Goal: Find specific fact: Find specific fact

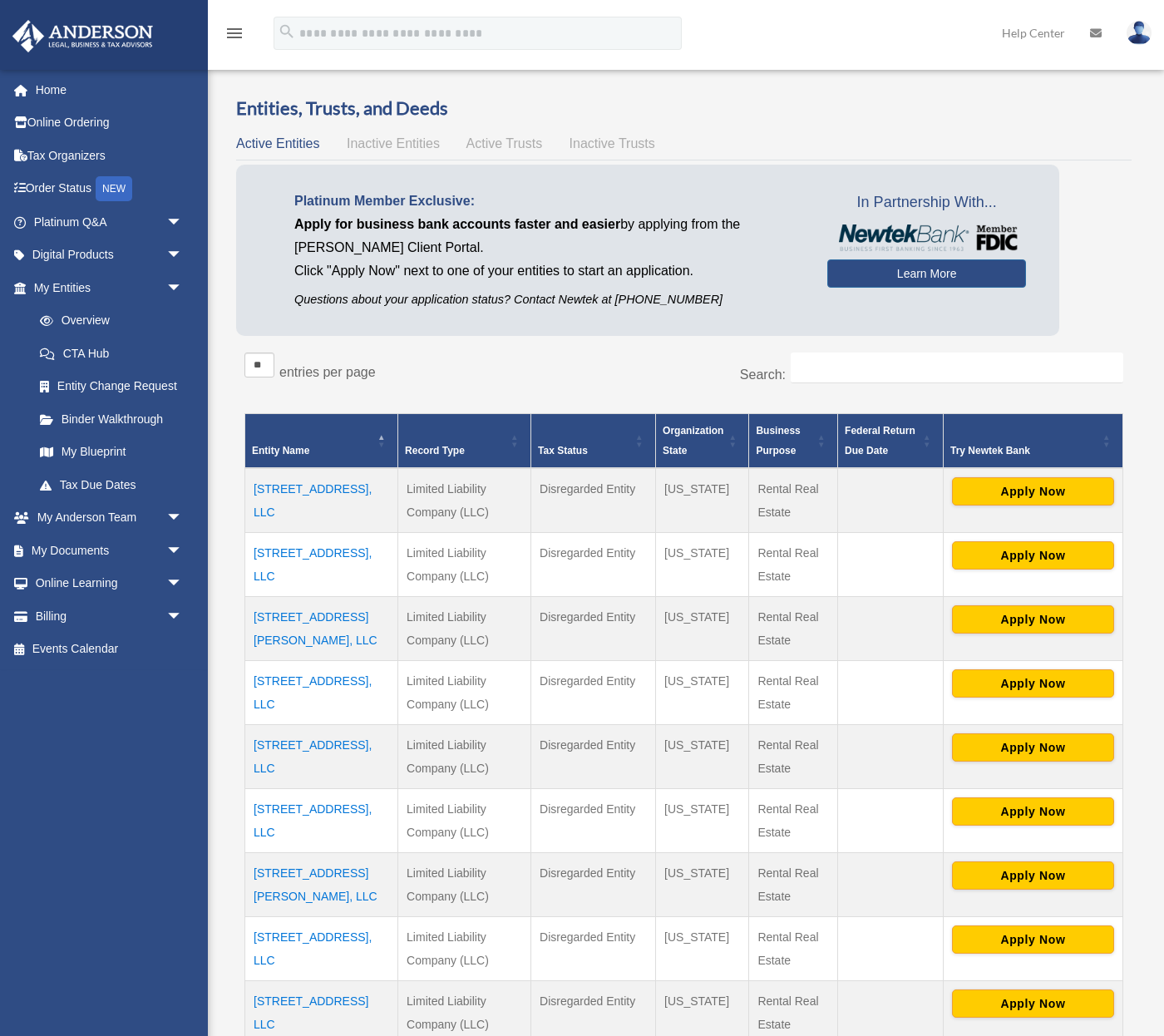
scroll to position [83, 0]
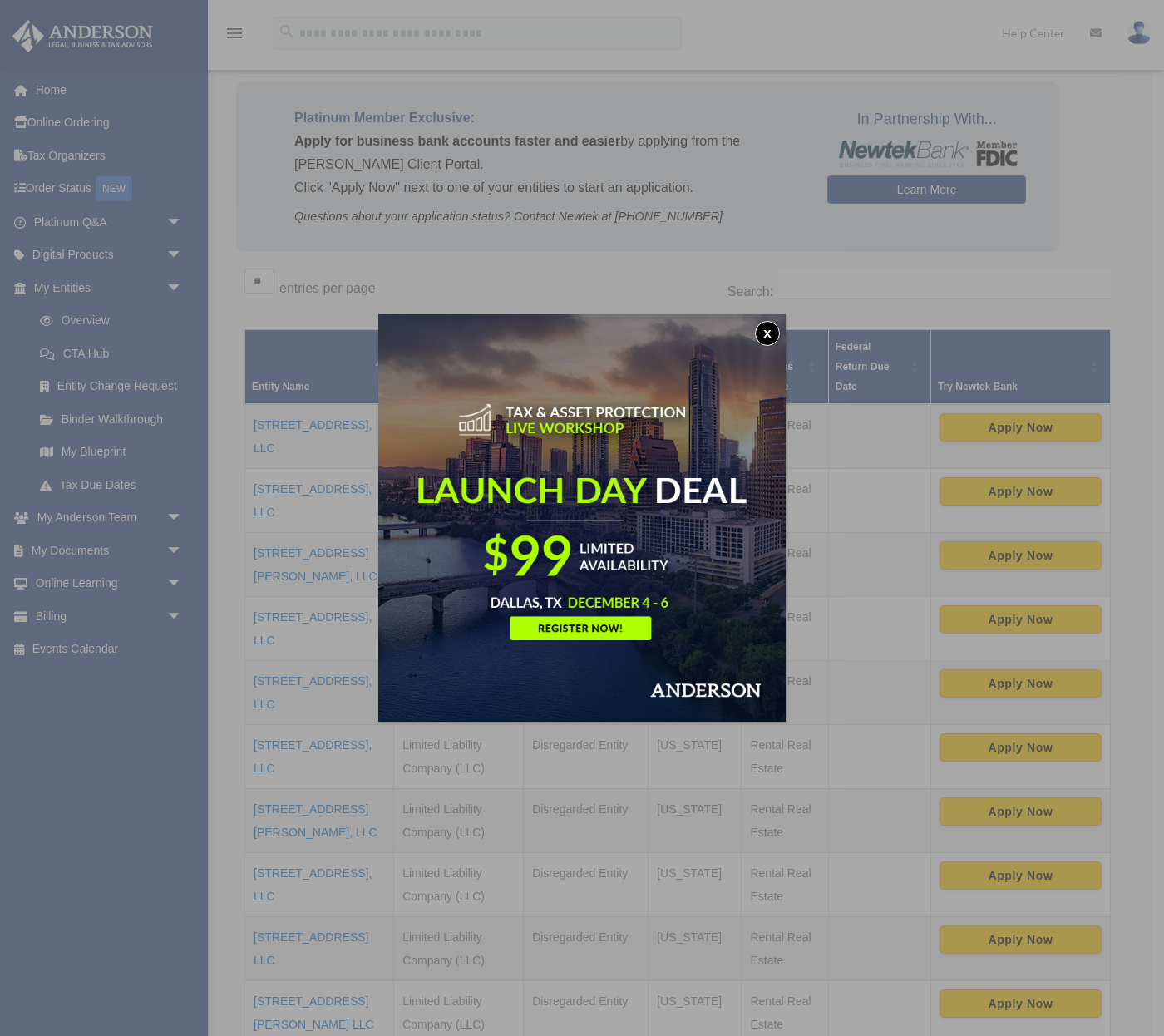
click at [764, 331] on button "x" at bounding box center [766, 332] width 25 height 25
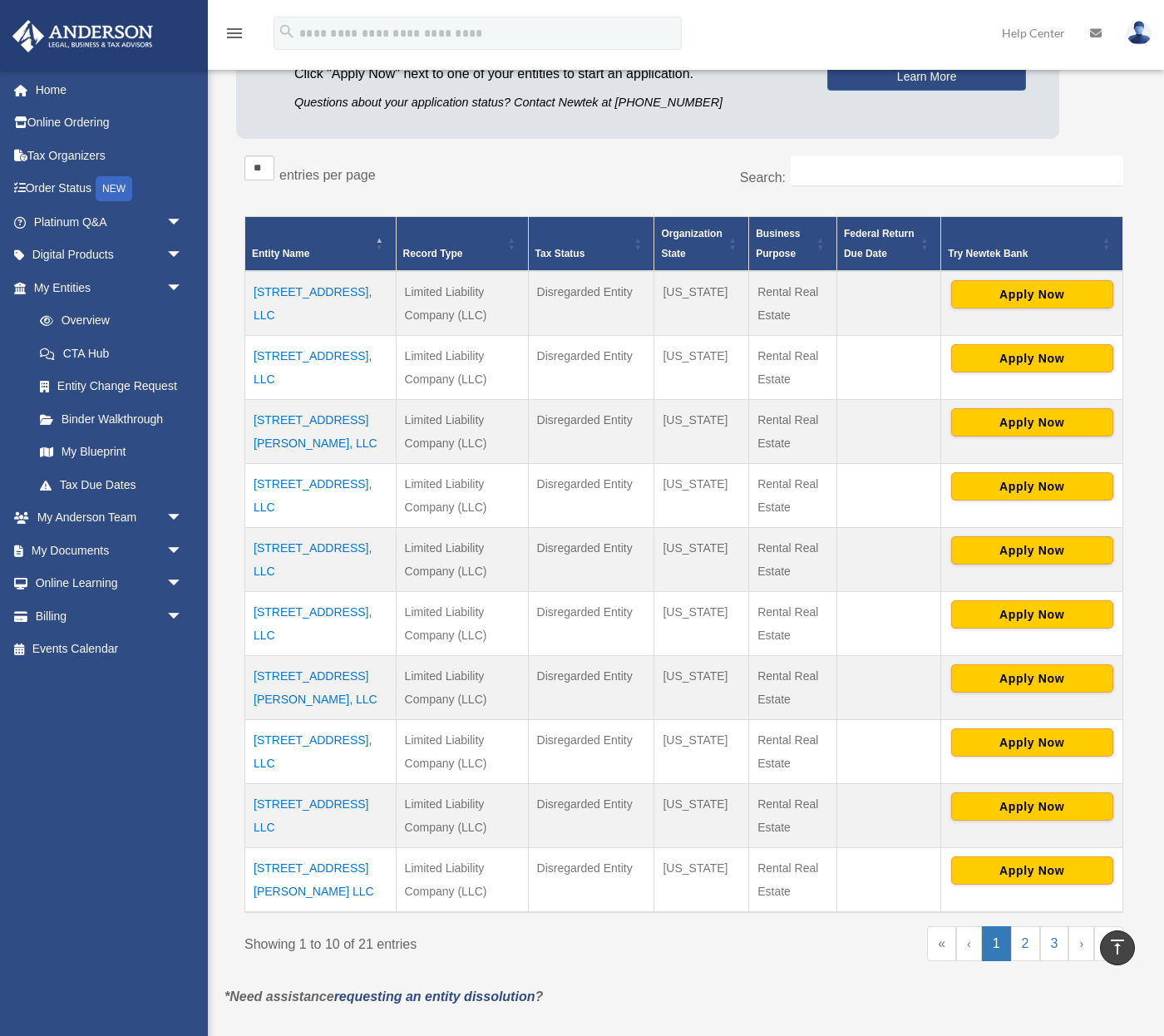
scroll to position [195, 0]
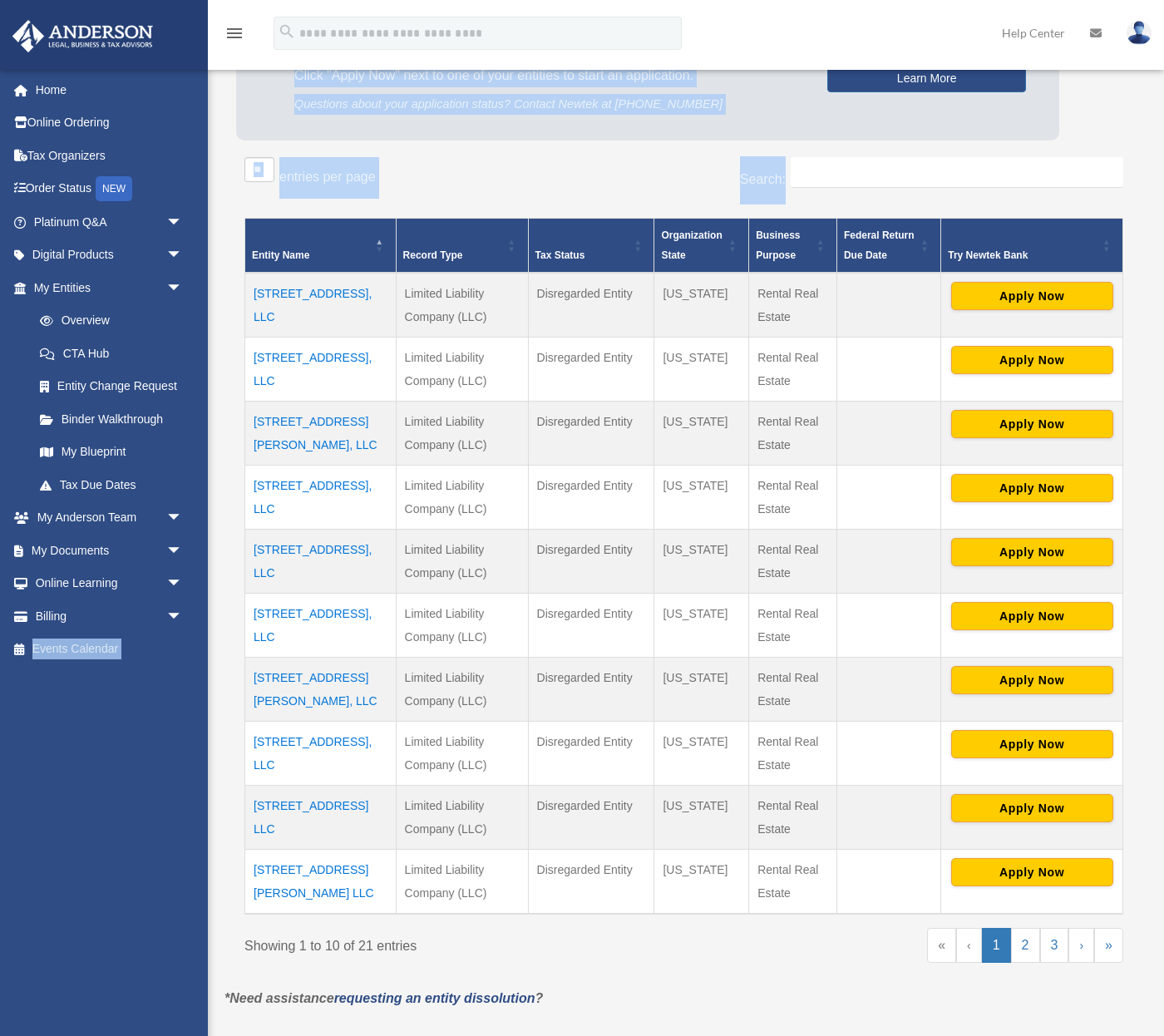
drag, startPoint x: 243, startPoint y: 674, endPoint x: 207, endPoint y: 672, distance: 36.1
click at [207, 672] on div "Overview [EMAIL_ADDRESS][DOMAIN_NAME] Sign Out [EMAIL_ADDRESS][DOMAIN_NAME] Hom…" at bounding box center [582, 451] width 1164 height 1202
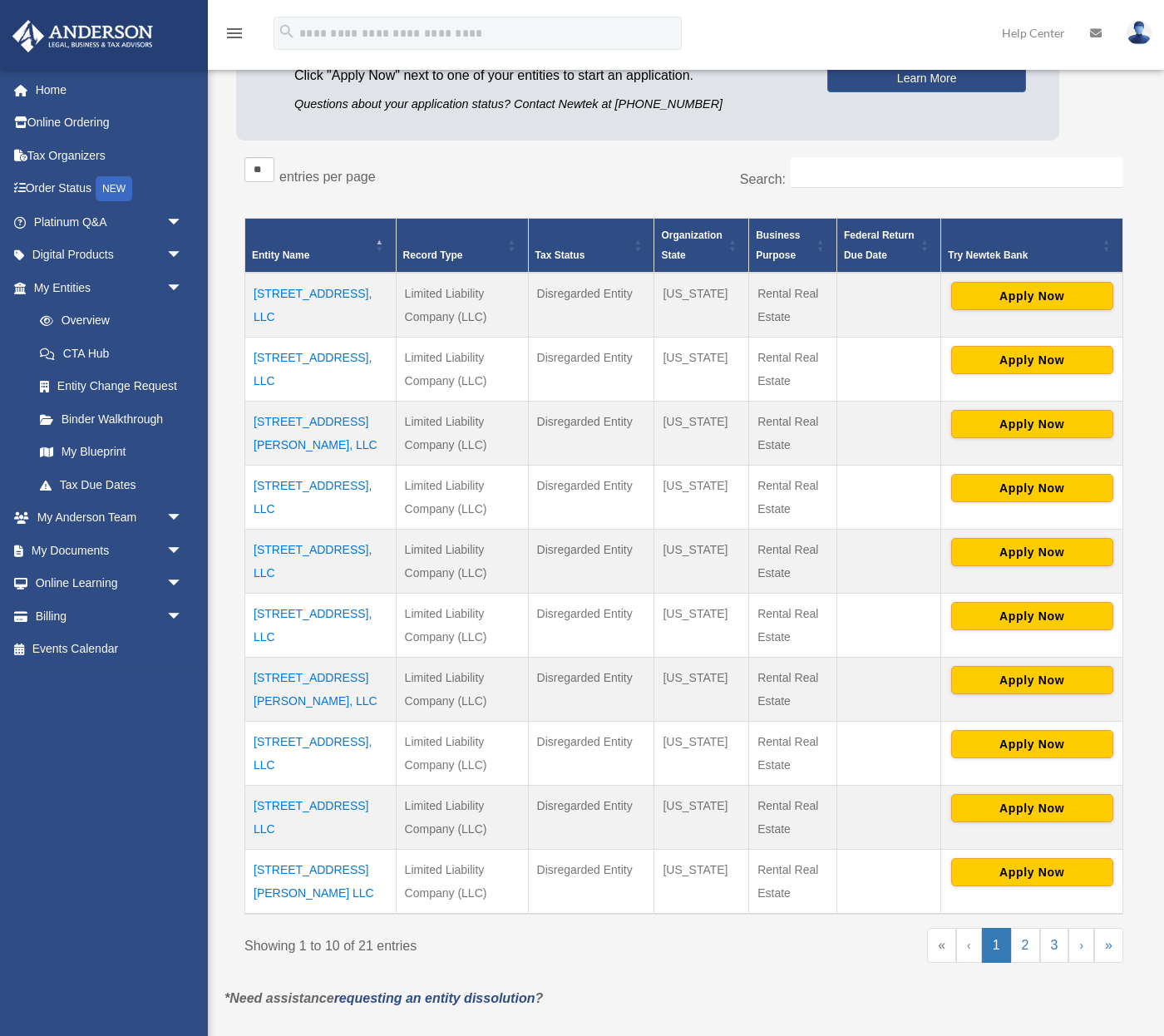
click at [248, 696] on td "[STREET_ADDRESS][PERSON_NAME], LLC" at bounding box center [320, 689] width 151 height 64
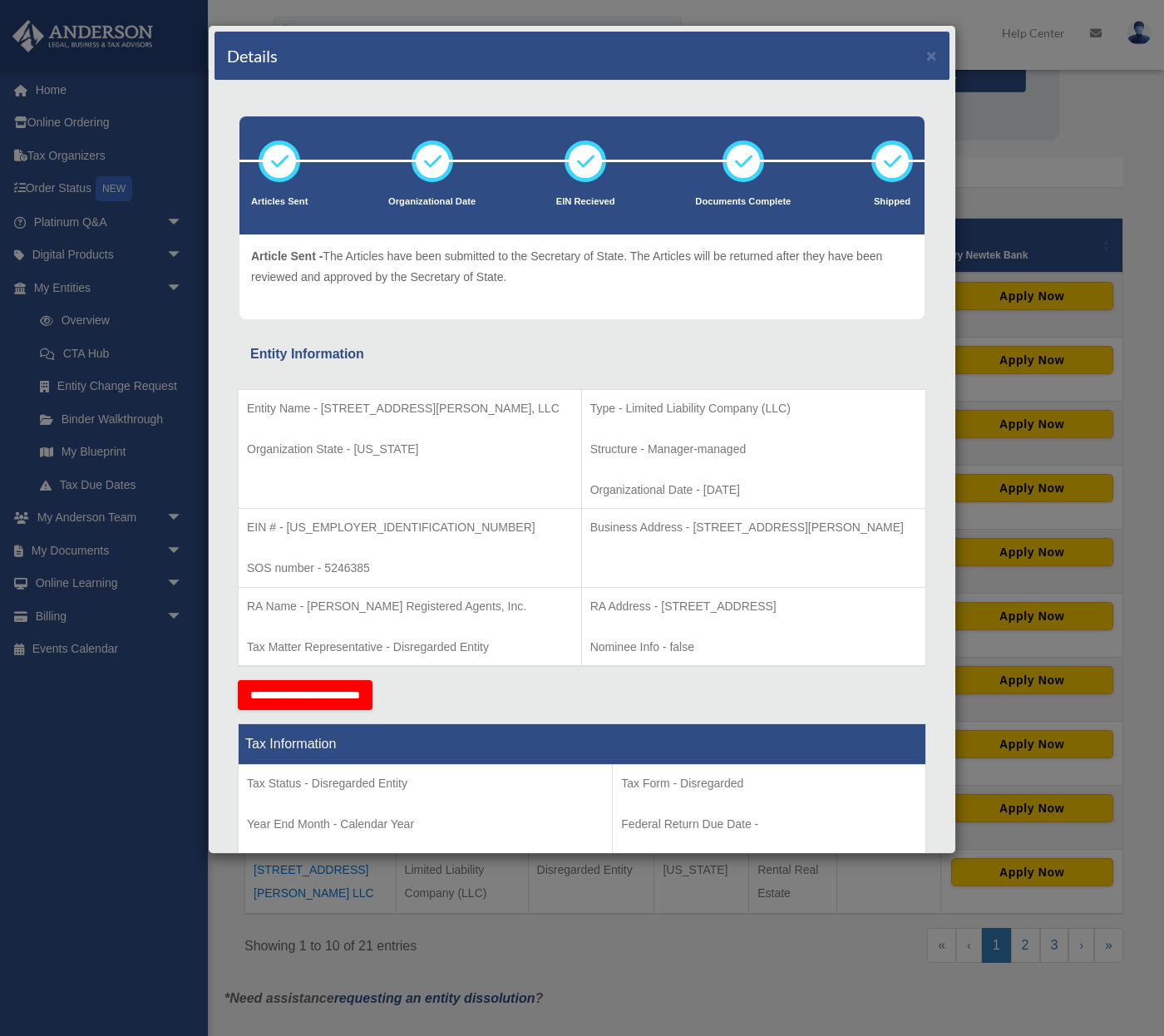
click at [228, 890] on div "Details × Articles Sent Organizational Date" at bounding box center [582, 518] width 1164 height 1036
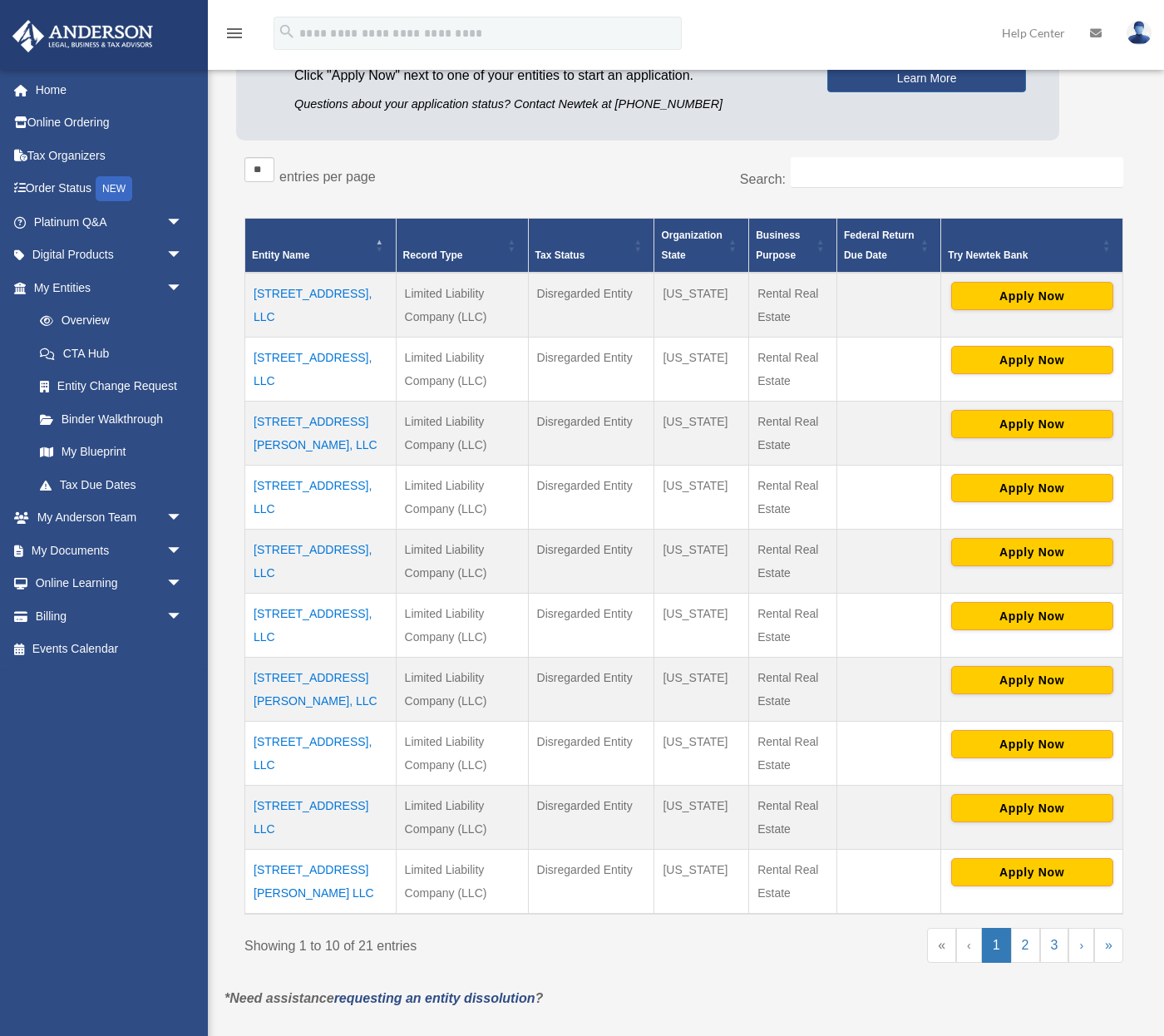
click at [309, 678] on td "[STREET_ADDRESS][PERSON_NAME], LLC" at bounding box center [320, 689] width 151 height 64
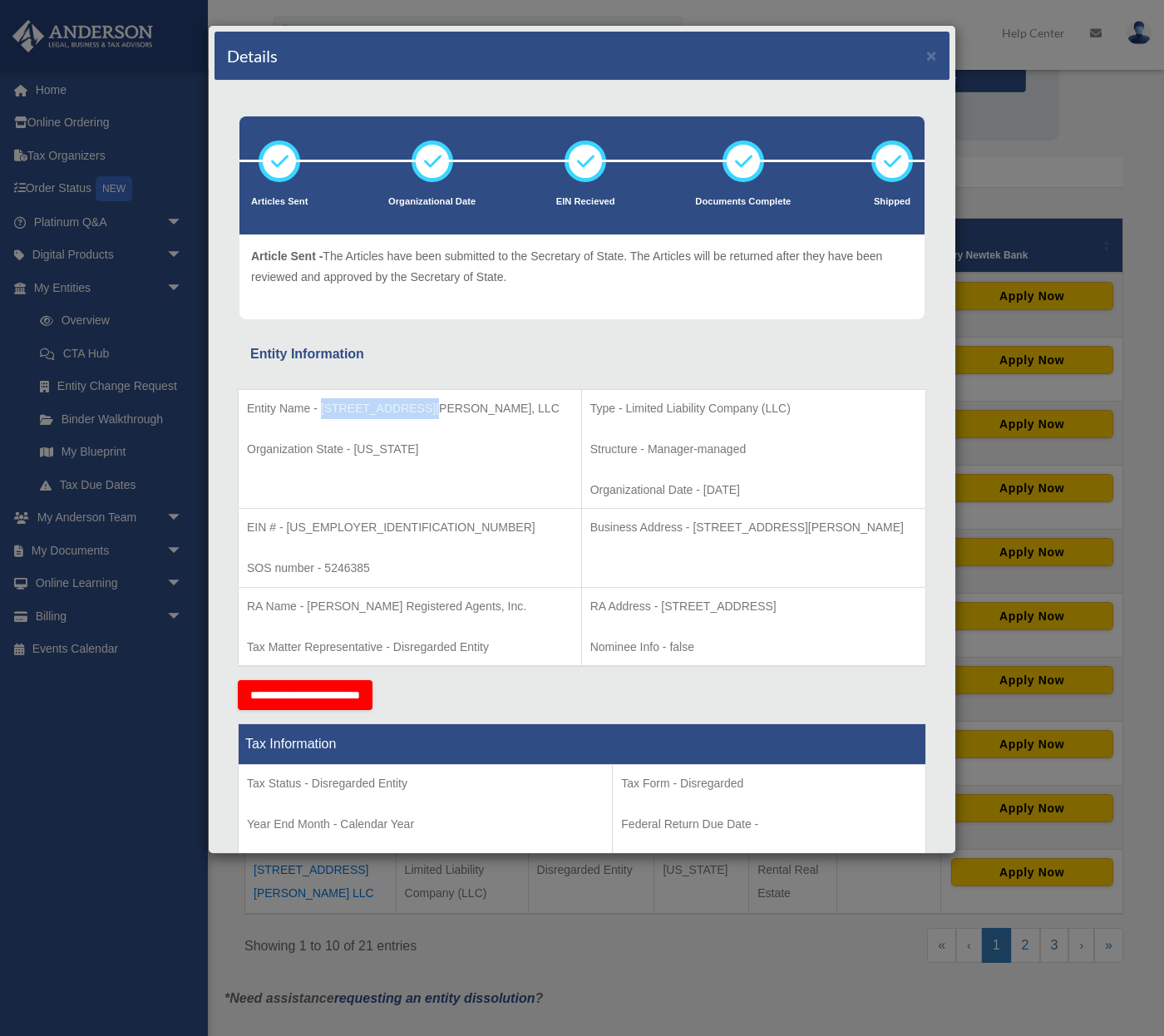
drag, startPoint x: 320, startPoint y: 405, endPoint x: 409, endPoint y: 405, distance: 89.0
click at [416, 403] on p "Entity Name - [STREET_ADDRESS][PERSON_NAME], LLC" at bounding box center [410, 408] width 326 height 21
copy p "[STREET_ADDRESS][PERSON_NAME]"
click at [207, 958] on div "Details × Articles Sent Organizational Date" at bounding box center [582, 518] width 1164 height 1036
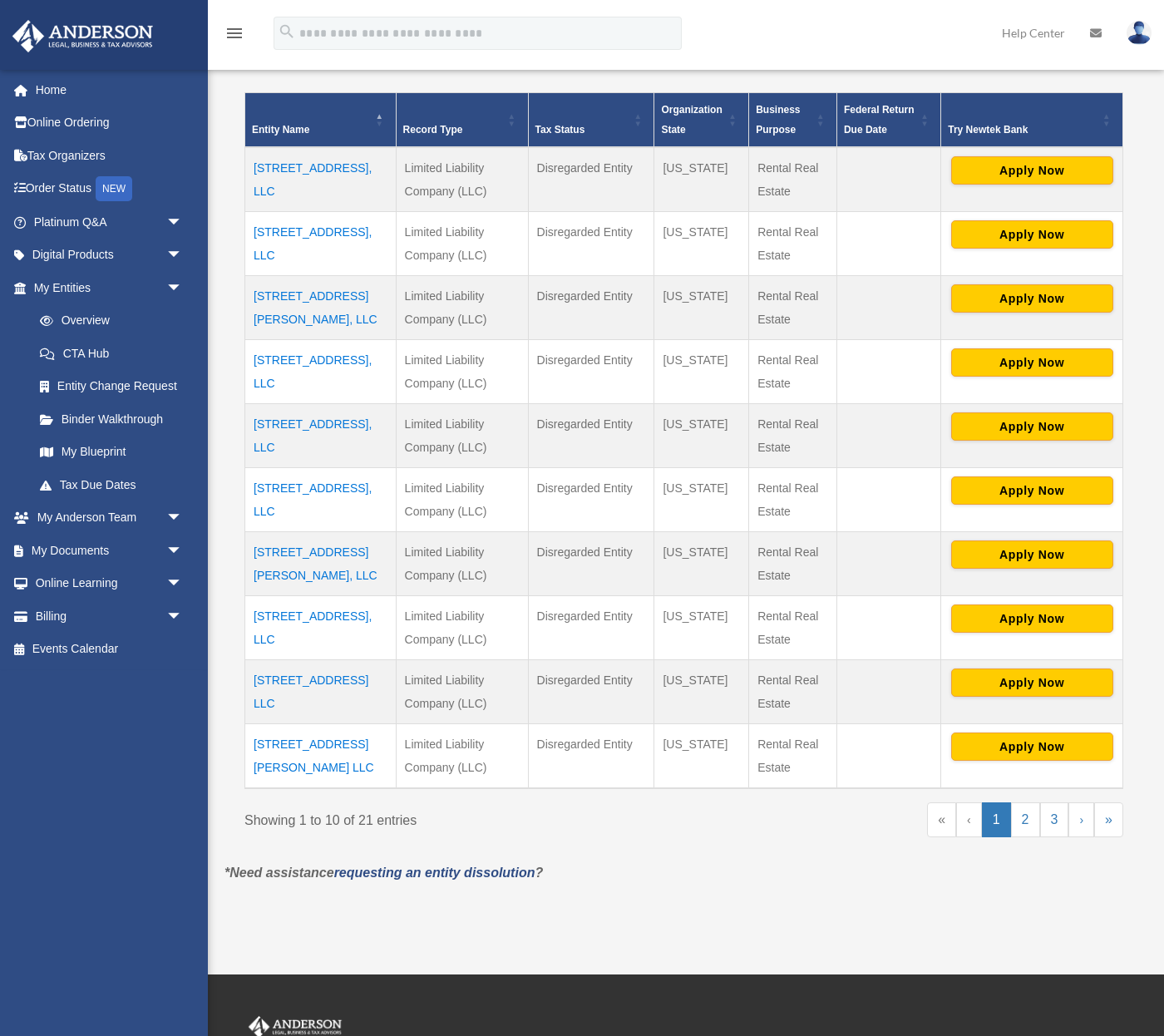
scroll to position [326, 0]
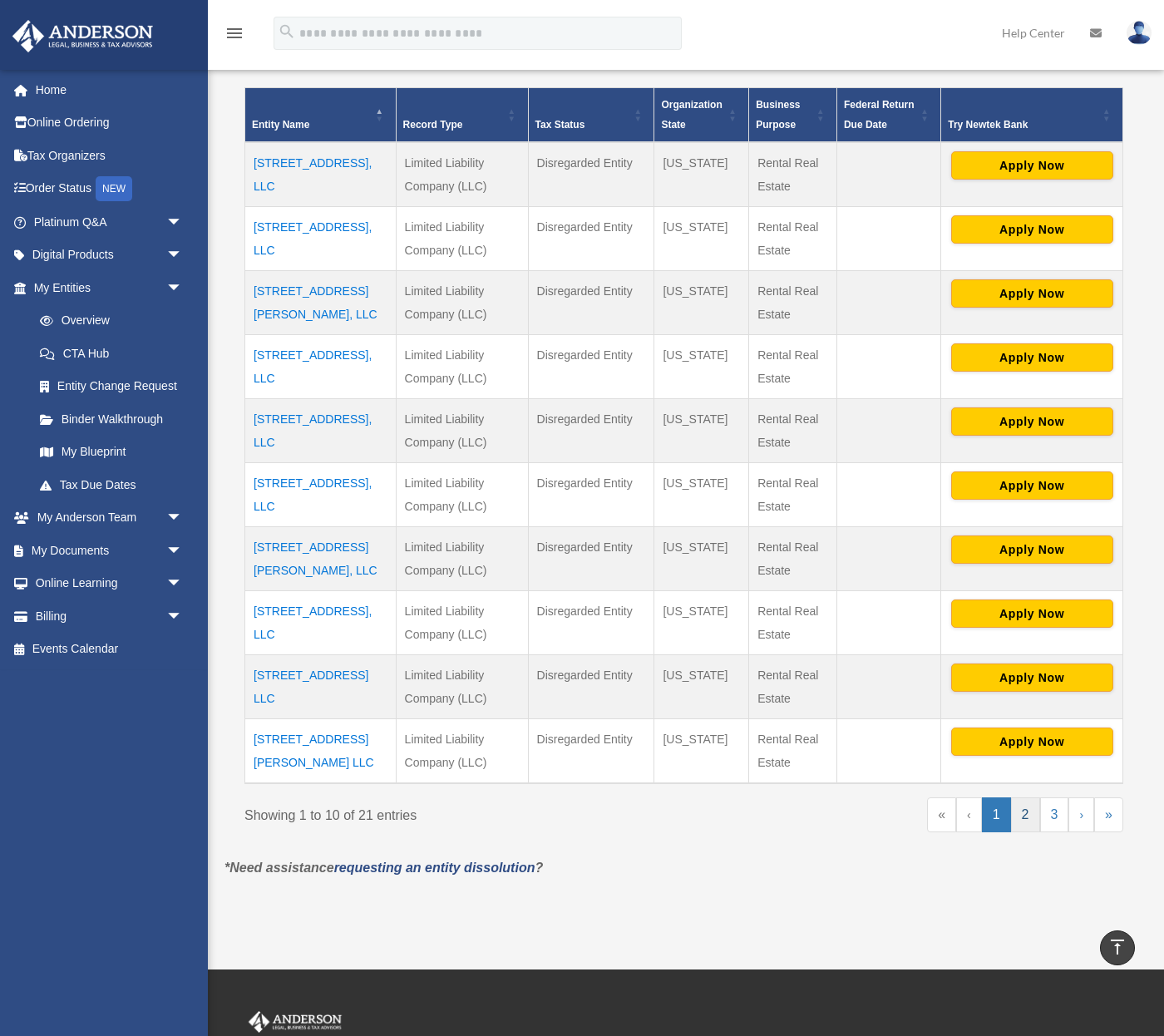
click at [1026, 815] on link "2" at bounding box center [1025, 815] width 29 height 35
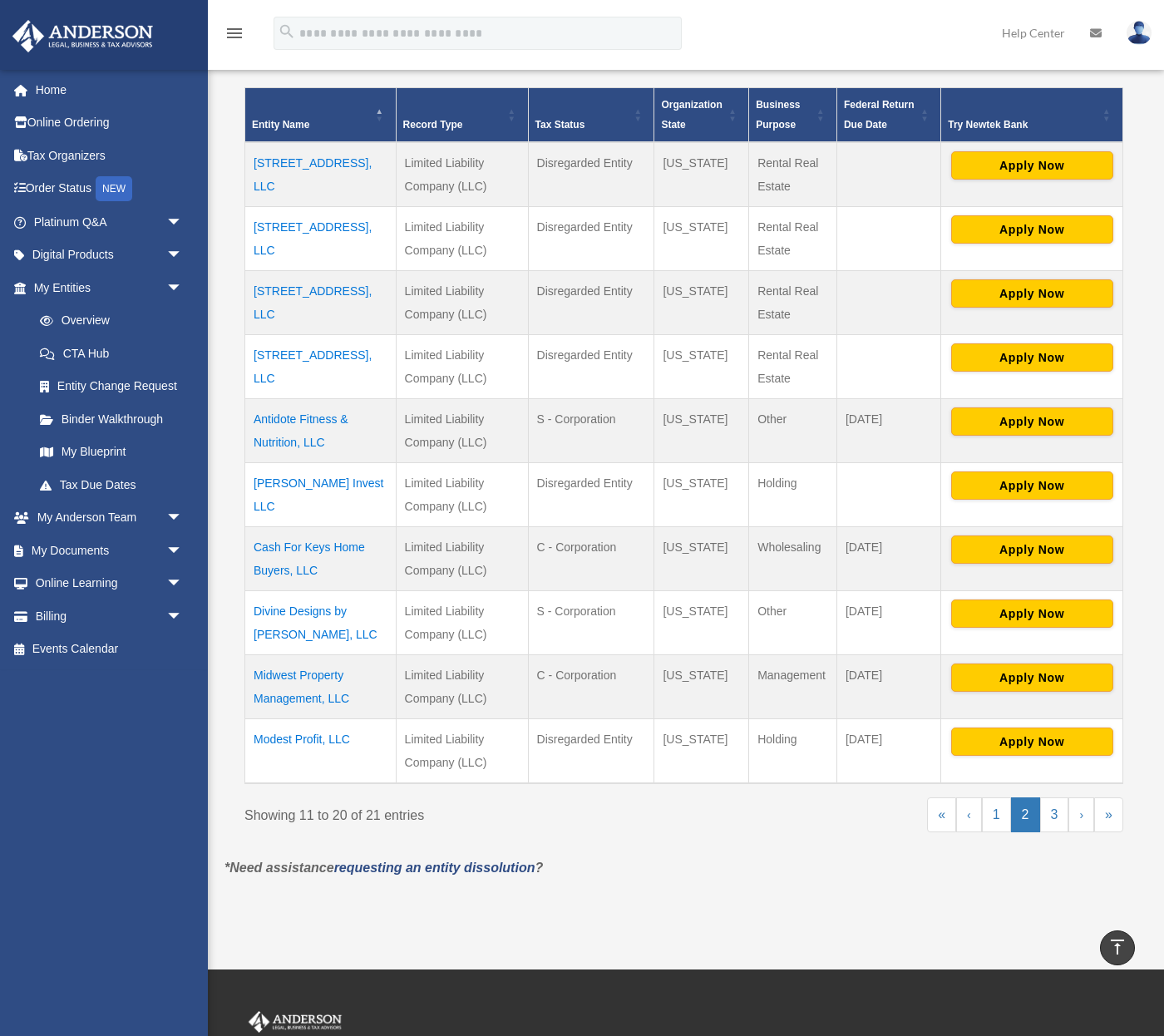
click at [305, 353] on td "[STREET_ADDRESS], LLC" at bounding box center [320, 367] width 151 height 64
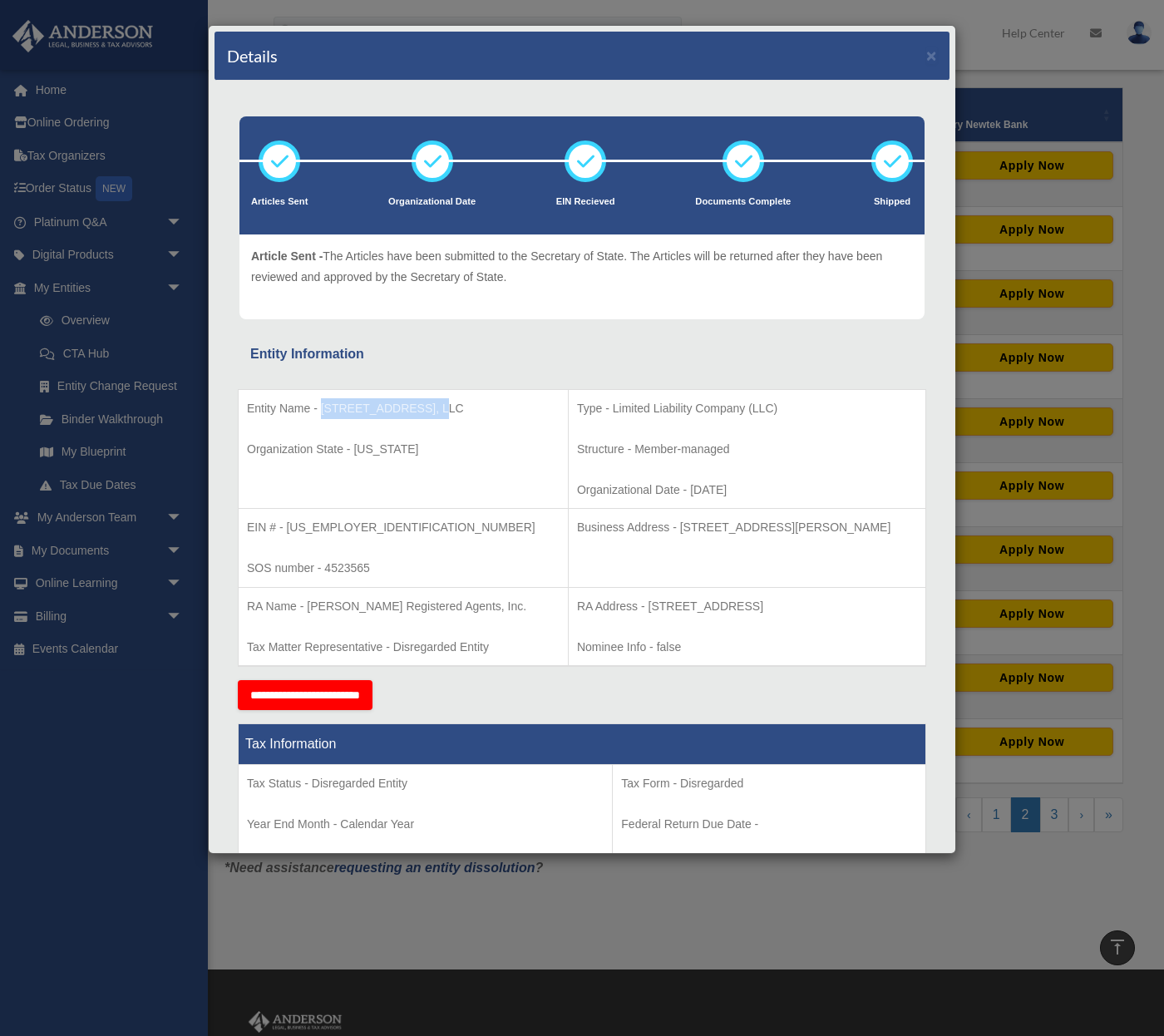
drag, startPoint x: 320, startPoint y: 404, endPoint x: 421, endPoint y: 399, distance: 101.1
click at [421, 399] on p "Entity Name - [STREET_ADDRESS], LLC" at bounding box center [402, 408] width 312 height 21
copy p "[STREET_ADDRESS]"
